Goal: Check status: Check status

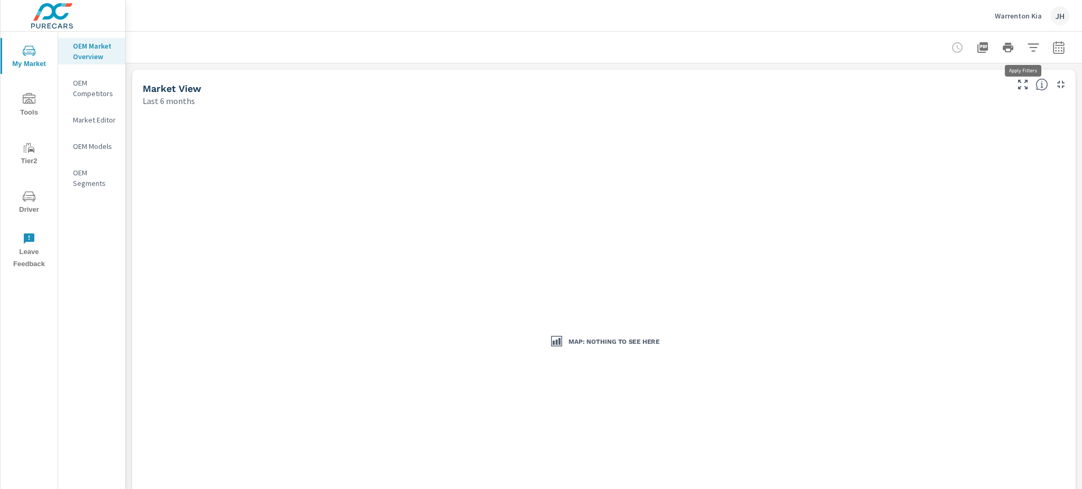
click at [1028, 48] on icon "button" at bounding box center [1033, 47] width 11 height 8
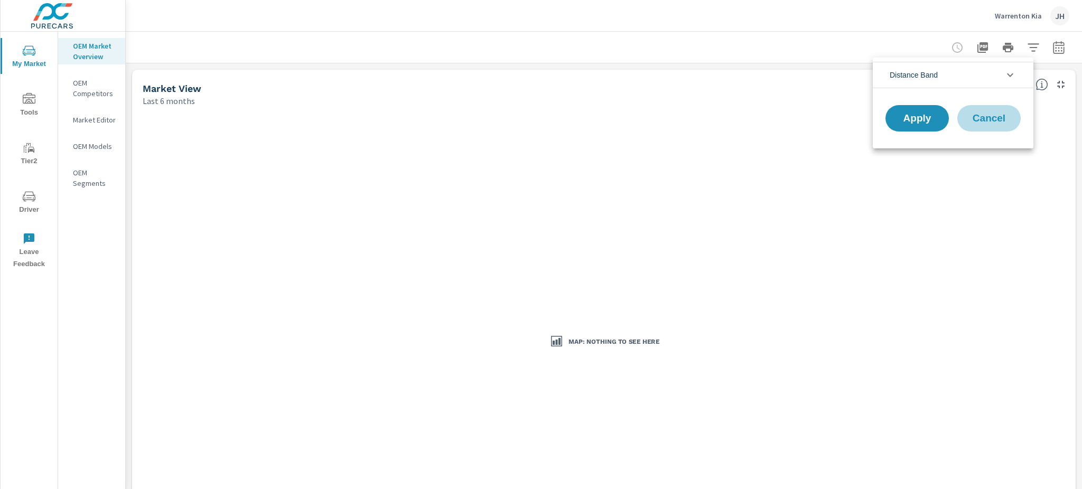
click at [988, 117] on span "Cancel" at bounding box center [989, 119] width 42 height 10
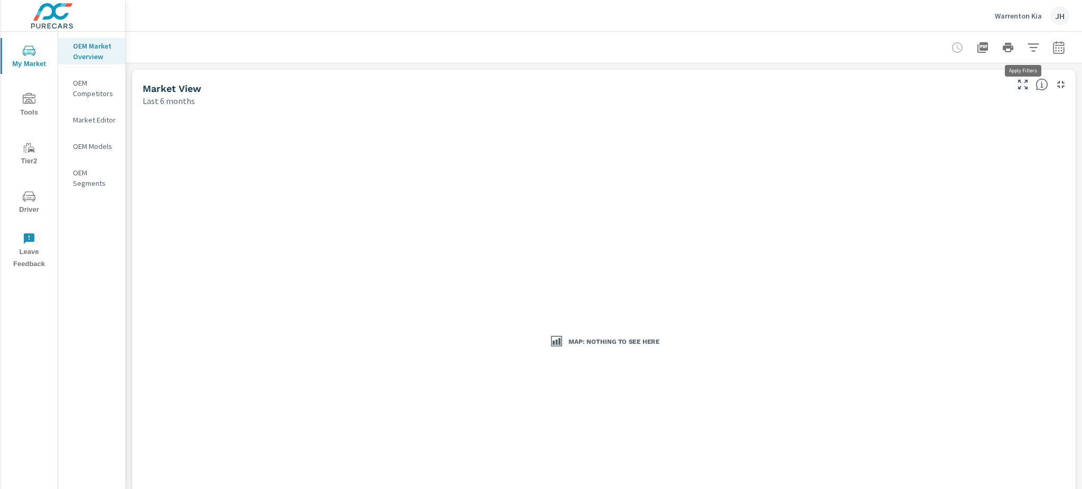
click at [1027, 45] on icon "button" at bounding box center [1033, 47] width 13 height 13
